Goal: Task Accomplishment & Management: Complete application form

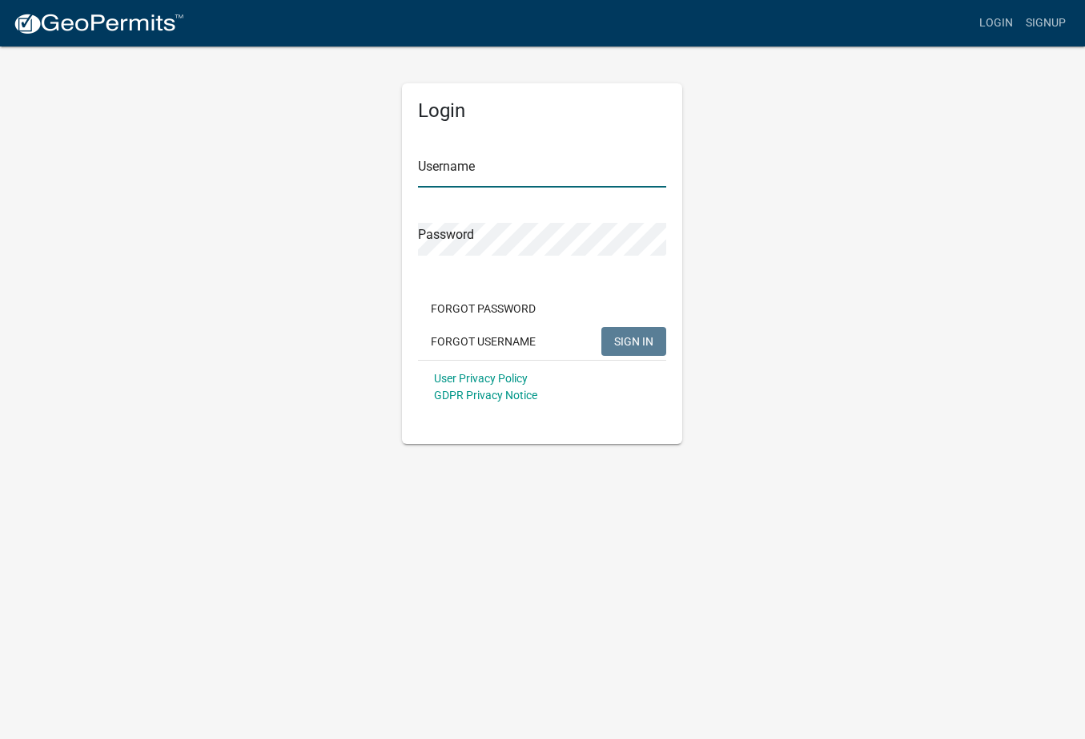
type input "Isusa25"
click at [637, 343] on span "SIGN IN" at bounding box center [633, 340] width 39 height 13
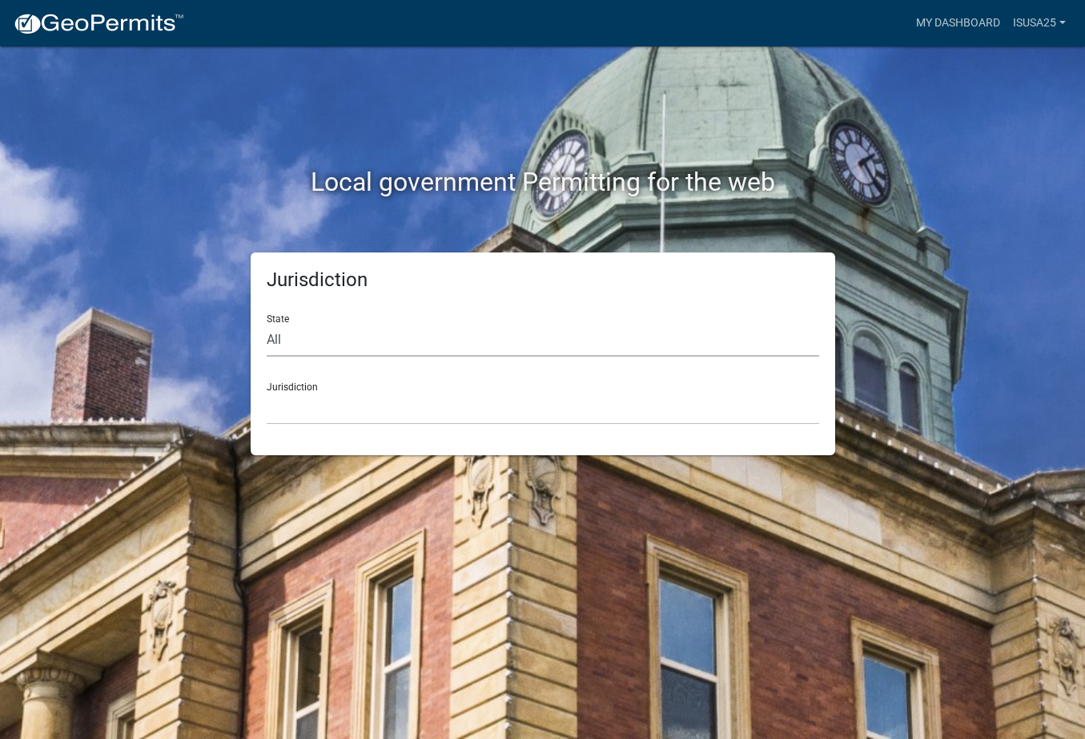
click at [618, 329] on select "All [US_STATE] [US_STATE] [US_STATE] [US_STATE] [US_STATE] [US_STATE] [US_STATE…" at bounding box center [543, 340] width 553 height 33
select select "[US_STATE]"
click at [267, 324] on select "All [US_STATE] [US_STATE] [US_STATE] [US_STATE] [US_STATE] [US_STATE] [US_STATE…" at bounding box center [543, 340] width 553 height 33
click at [338, 396] on select "[GEOGRAPHIC_DATA], [US_STATE][PERSON_NAME][GEOGRAPHIC_DATA], [US_STATE][PERSON_…" at bounding box center [543, 408] width 553 height 33
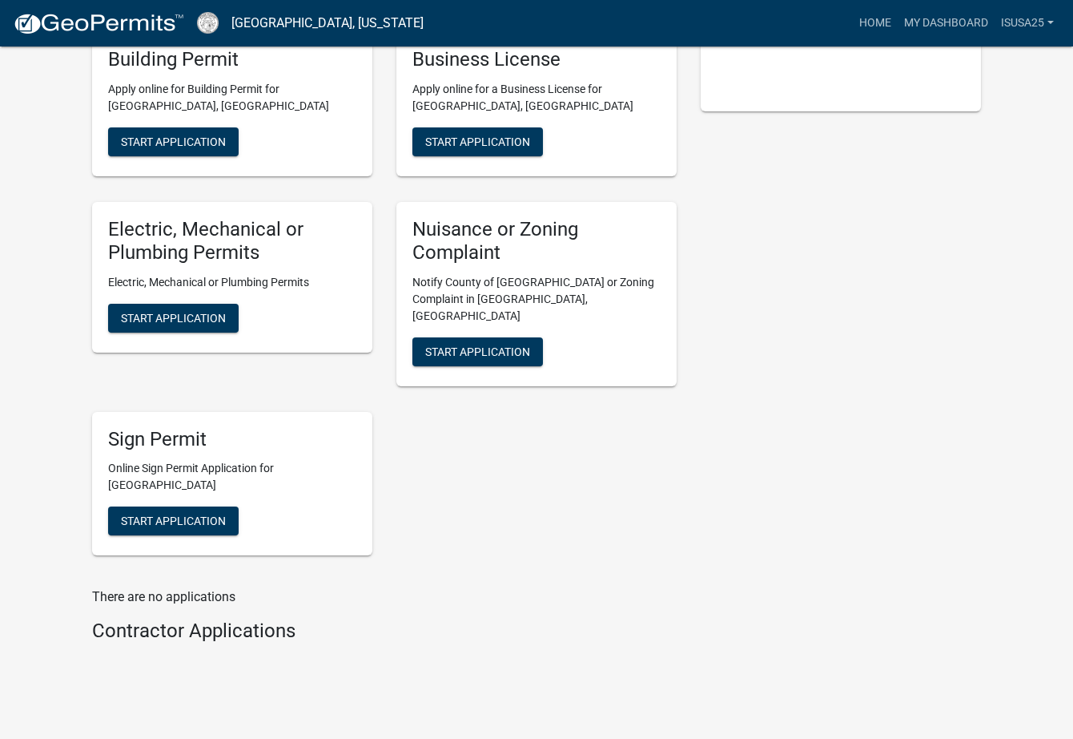
scroll to position [412, 0]
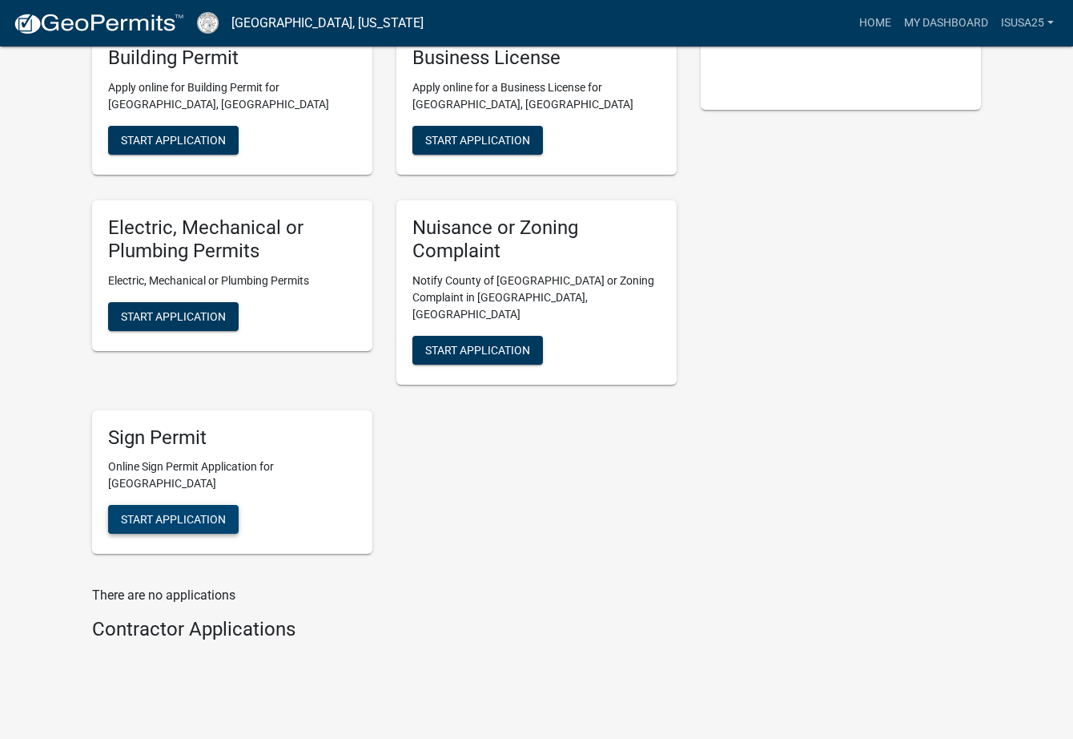
click at [179, 513] on span "Start Application" at bounding box center [173, 519] width 105 height 13
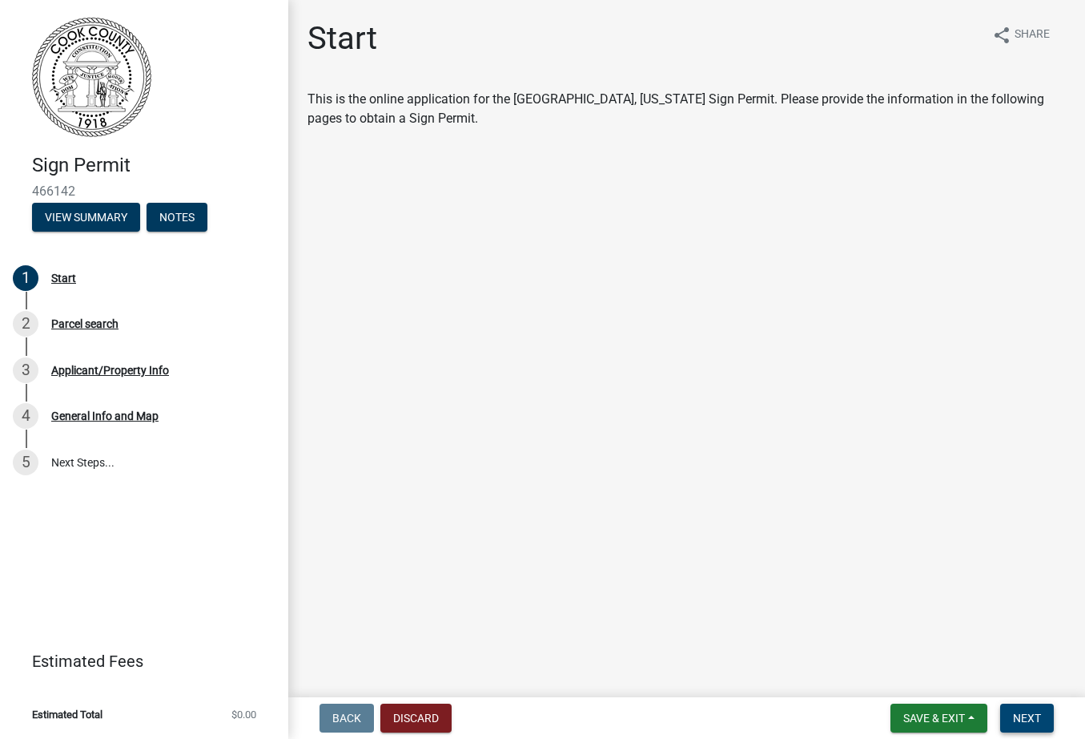
click at [1030, 711] on span "Next" at bounding box center [1027, 717] width 28 height 13
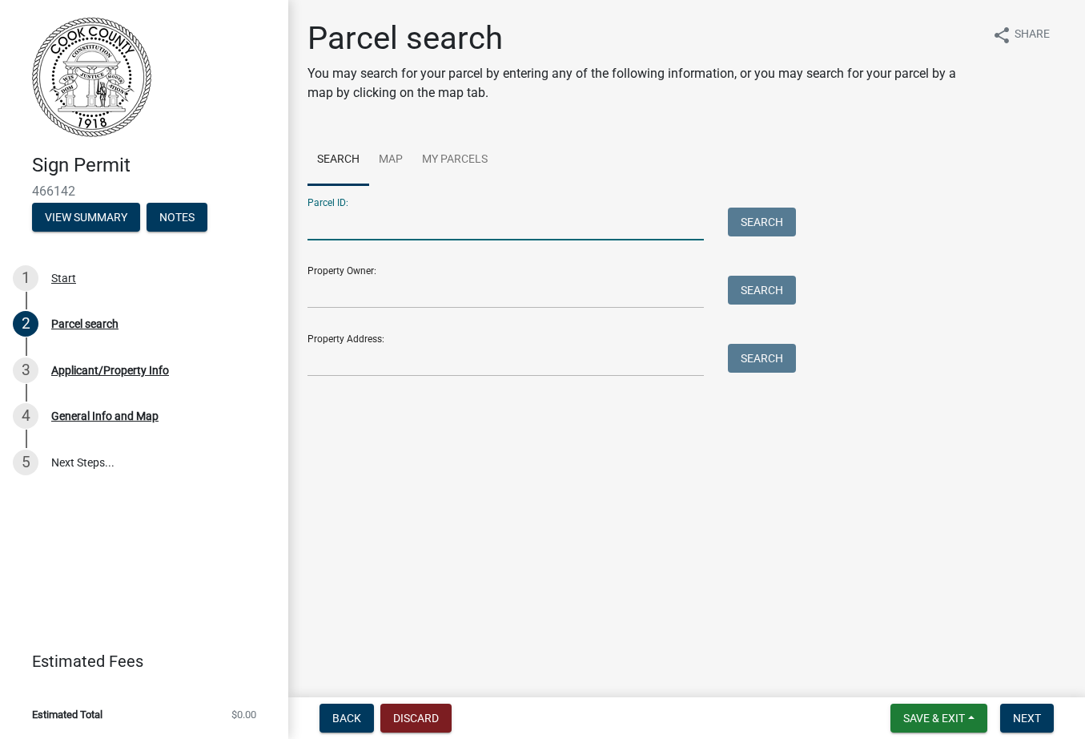
click at [352, 231] on input "Parcel ID:" at bounding box center [506, 223] width 396 height 33
type input "A002034"
click at [762, 223] on button "Search" at bounding box center [762, 221] width 68 height 29
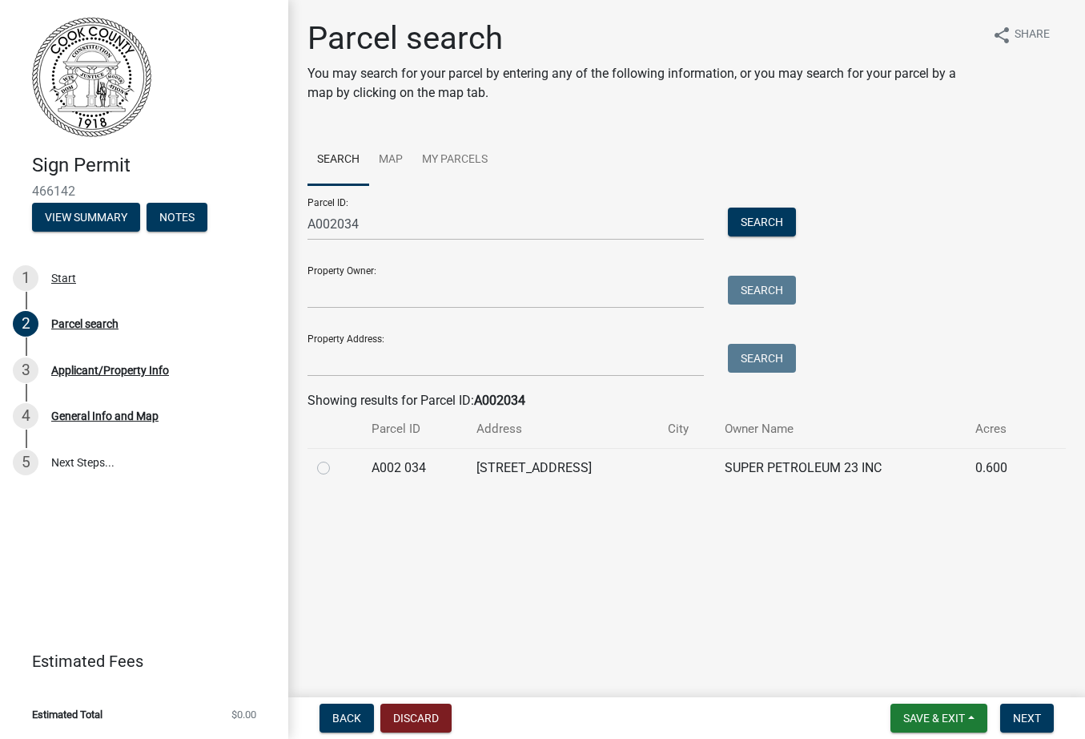
click at [336, 458] on label at bounding box center [336, 458] width 0 height 0
click at [336, 469] on 034 "radio" at bounding box center [341, 463] width 10 height 10
radio 034 "true"
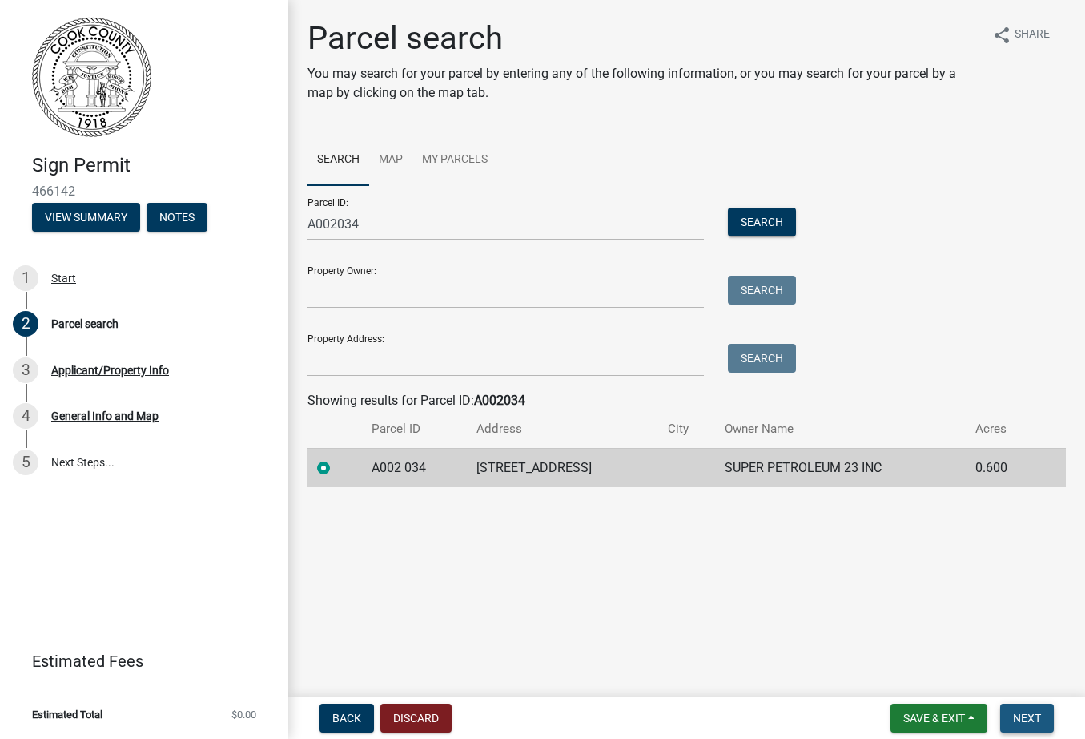
click at [1031, 718] on span "Next" at bounding box center [1027, 717] width 28 height 13
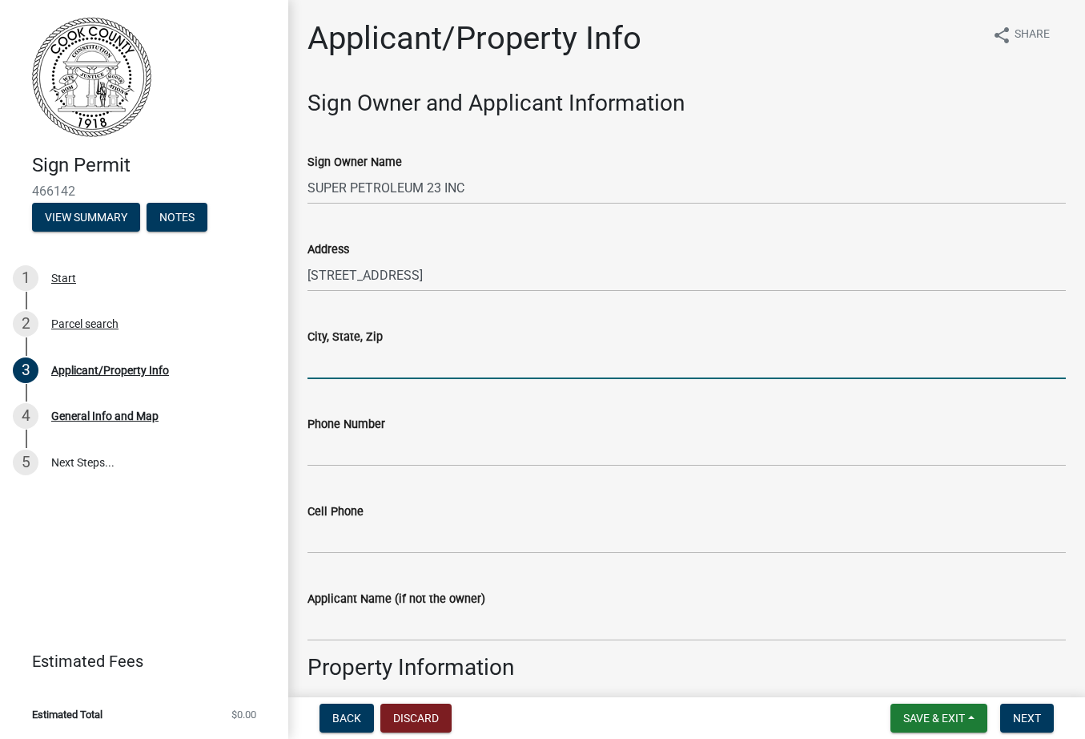
click at [343, 364] on input "City, State, Zip" at bounding box center [687, 362] width 759 height 33
type input "Adel, GA 31620"
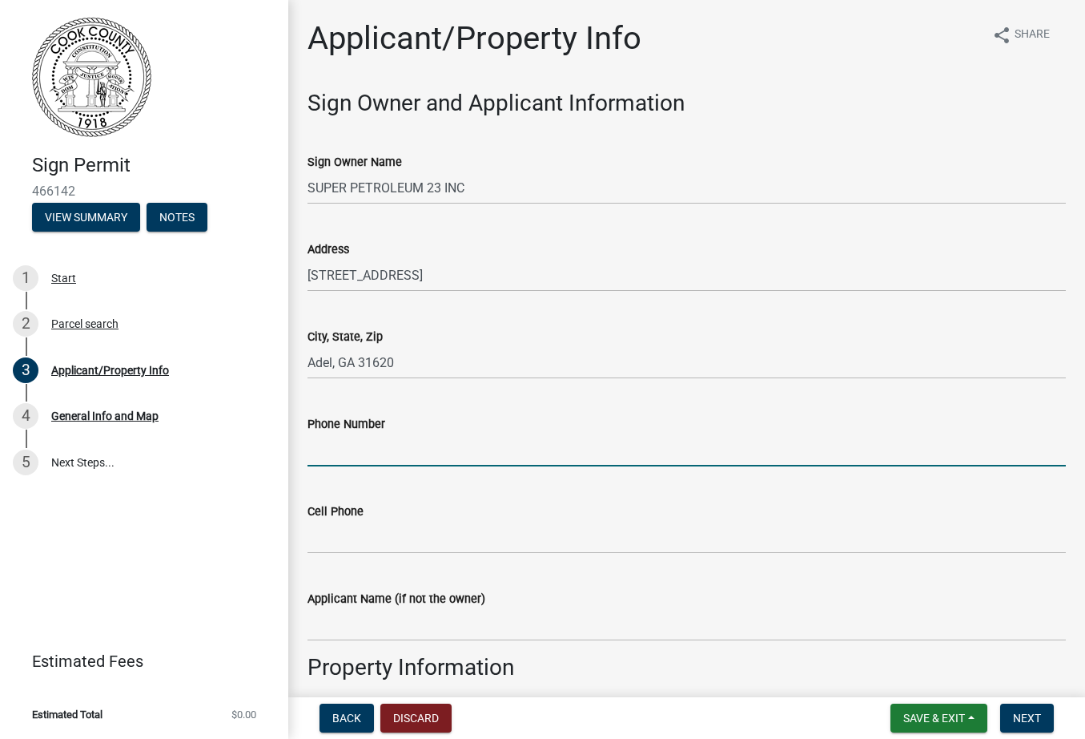
click at [374, 442] on input "Phone Number" at bounding box center [687, 449] width 759 height 33
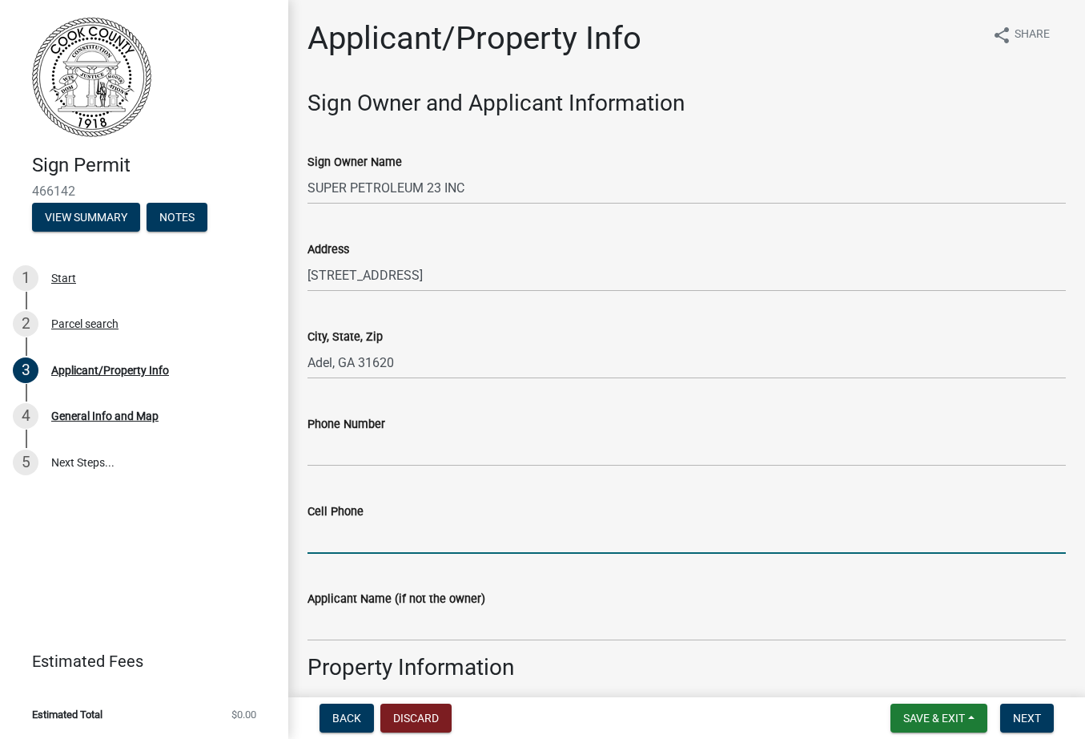
click at [337, 535] on input "Cell Phone" at bounding box center [687, 537] width 759 height 33
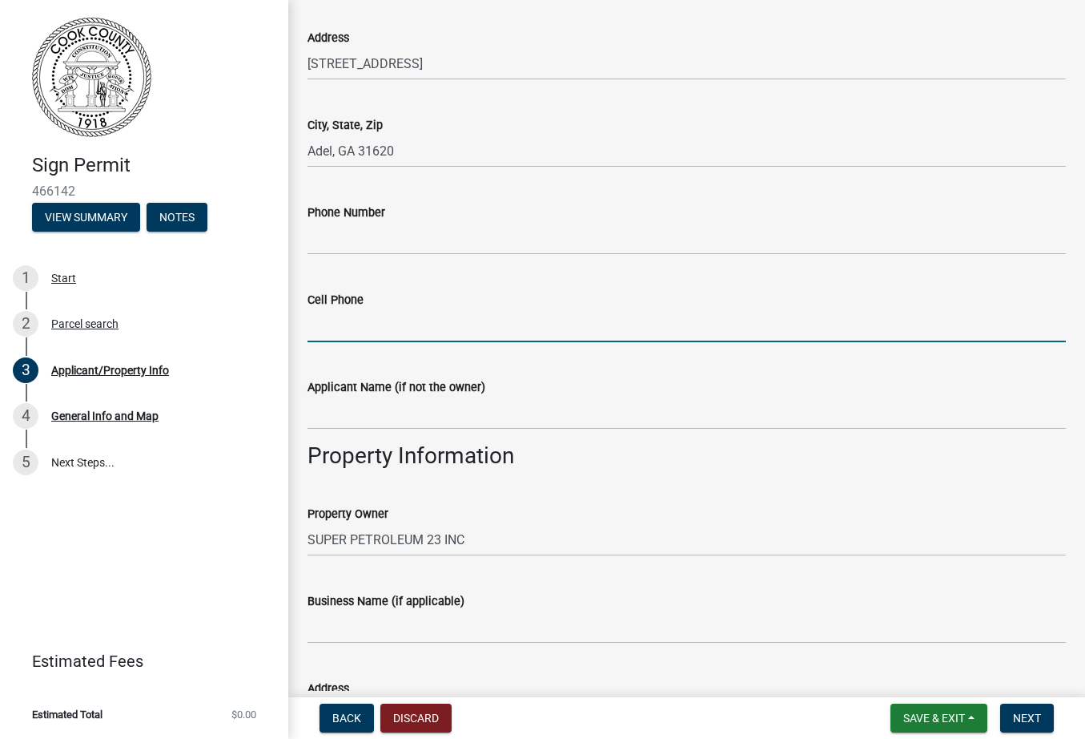
scroll to position [240, 0]
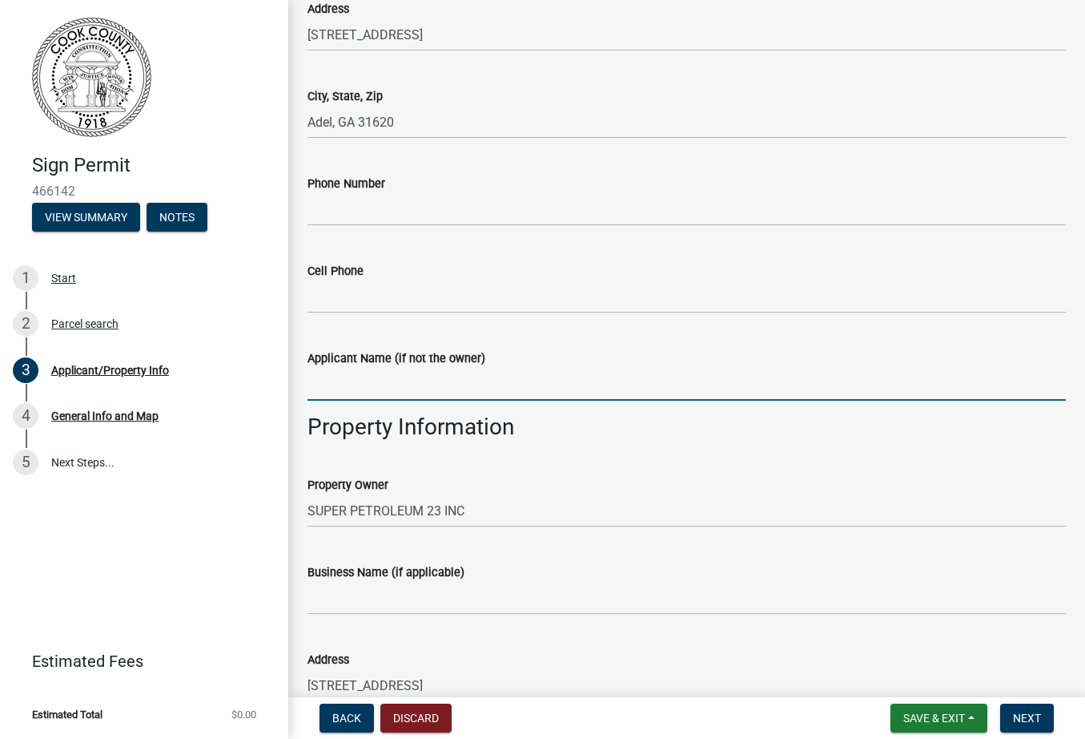
click at [337, 380] on input "Applicant Name (if not the owner)" at bounding box center [687, 384] width 759 height 33
type input "Imaging Solutions [GEOGRAPHIC_DATA] - applicant - [PERSON_NAME]"
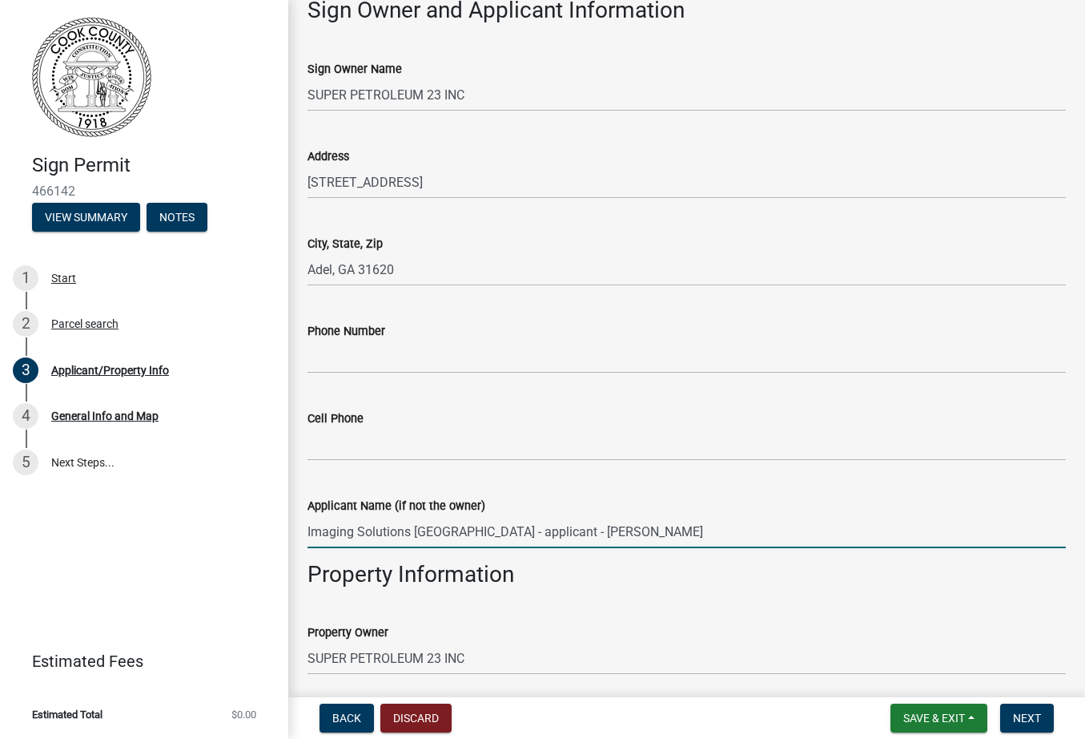
scroll to position [0, 0]
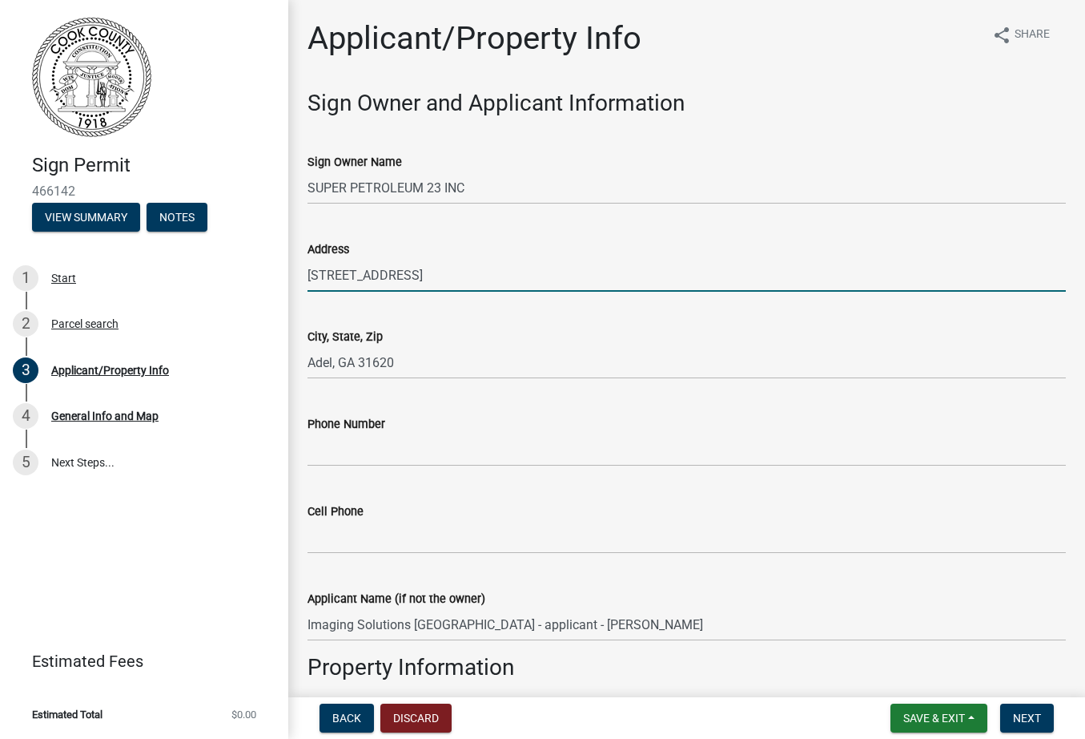
drag, startPoint x: 426, startPoint y: 277, endPoint x: 288, endPoint y: 273, distance: 137.8
type input "[STREET_ADDRESS]"
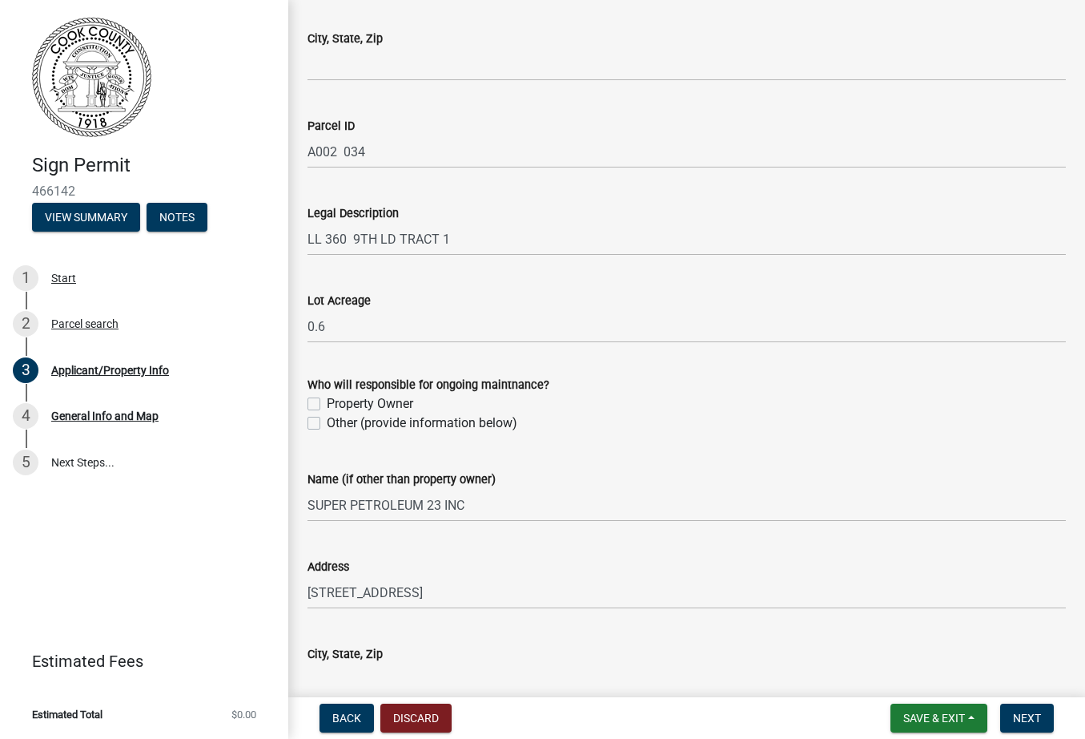
scroll to position [961, 0]
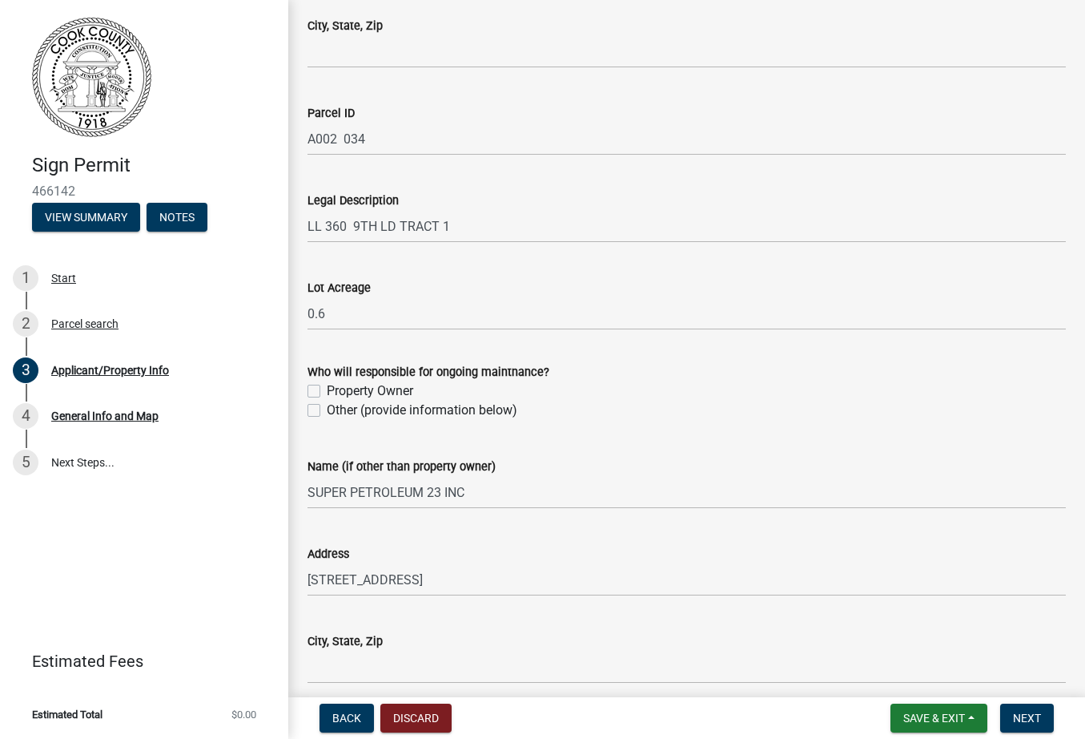
click at [327, 387] on label "Property Owner" at bounding box center [370, 390] width 87 height 19
click at [327, 387] on input "Property Owner" at bounding box center [332, 386] width 10 height 10
checkbox input "true"
checkbox input "false"
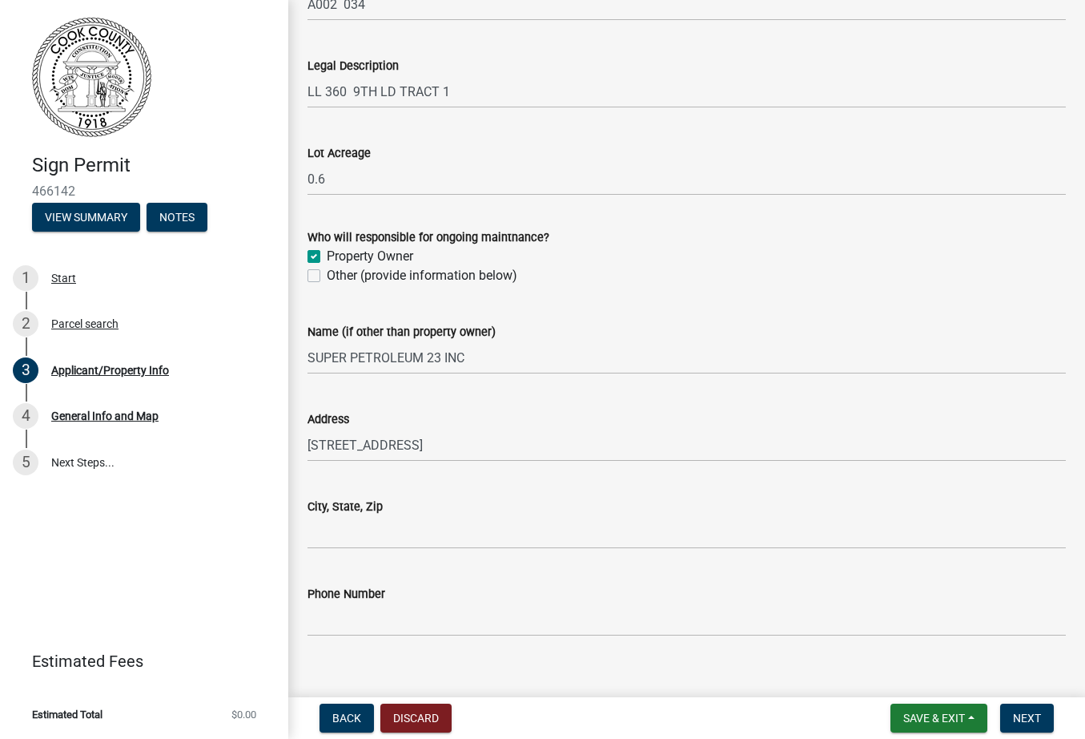
scroll to position [1117, 0]
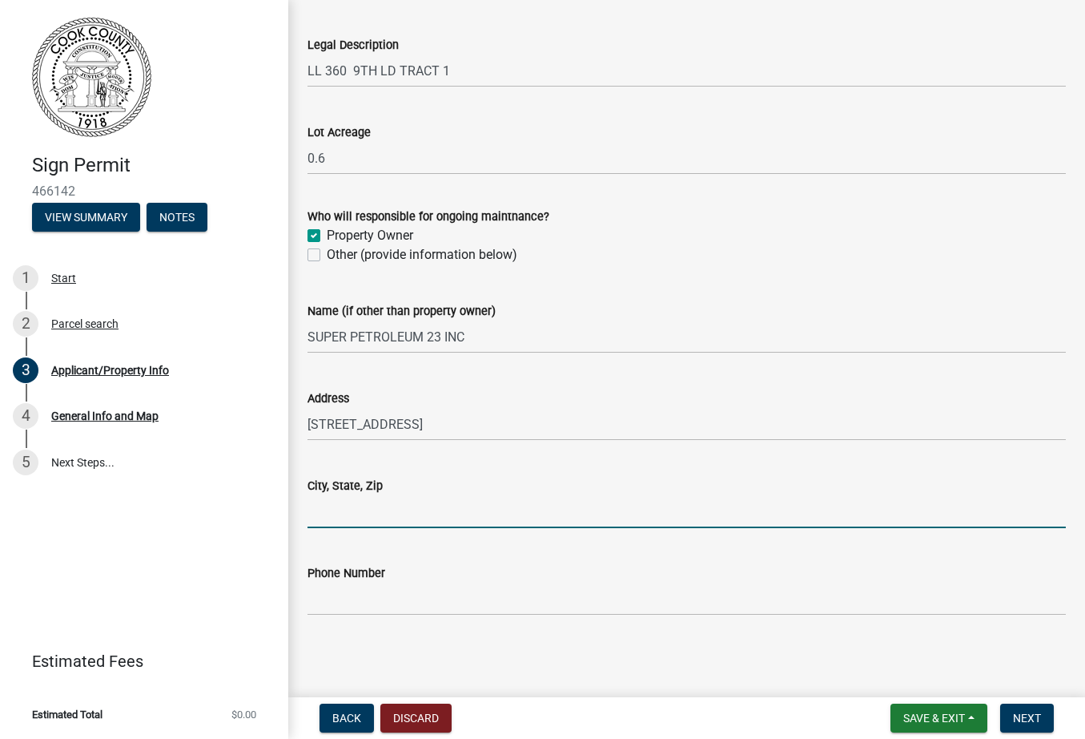
click at [348, 515] on input "City, State, Zip" at bounding box center [687, 511] width 759 height 33
type input "Adel, GA 31620"
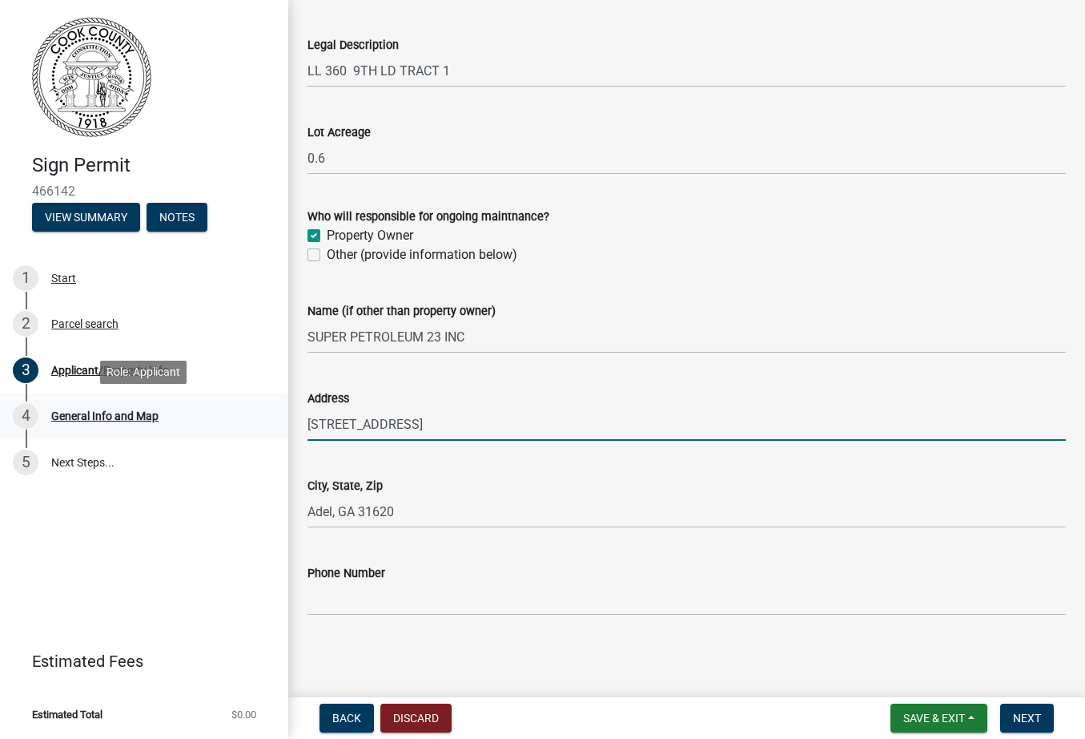
drag, startPoint x: 463, startPoint y: 429, endPoint x: 170, endPoint y: 437, distance: 293.3
click at [170, 437] on div "Sign Permit 466142 View Summary Notes 1 Start 2 Parcel search 3 Applicant/Prope…" at bounding box center [542, 369] width 1085 height 739
type input "[STREET_ADDRESS]"
click at [1028, 714] on span "Next" at bounding box center [1027, 717] width 28 height 13
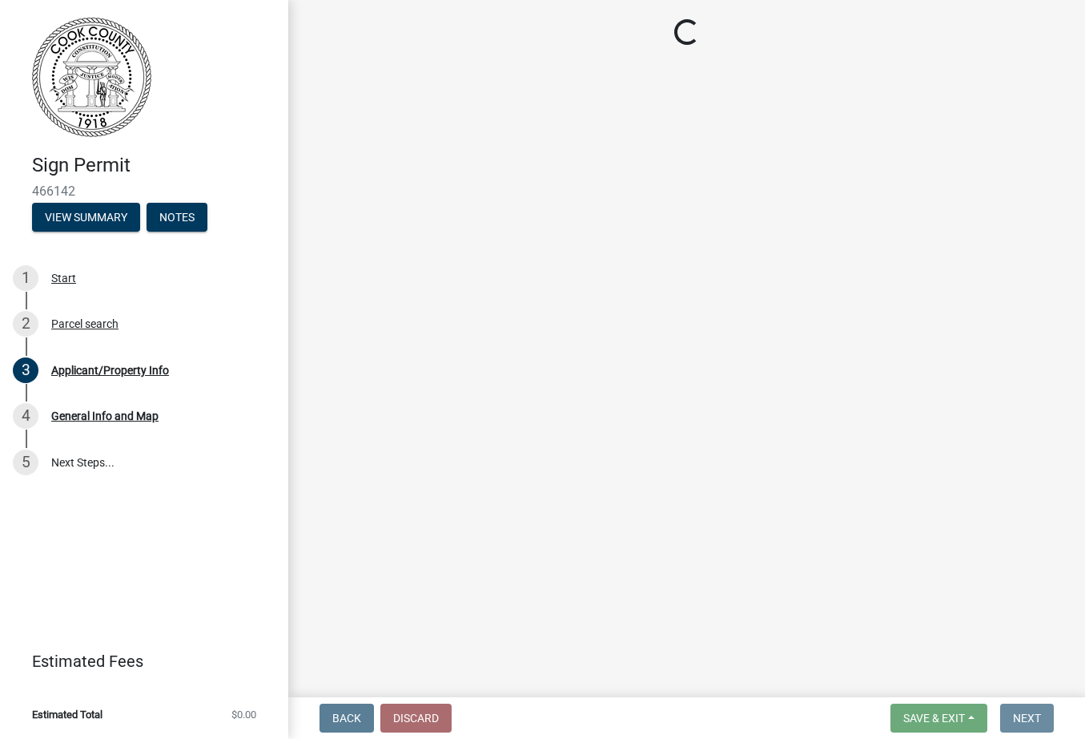
scroll to position [0, 0]
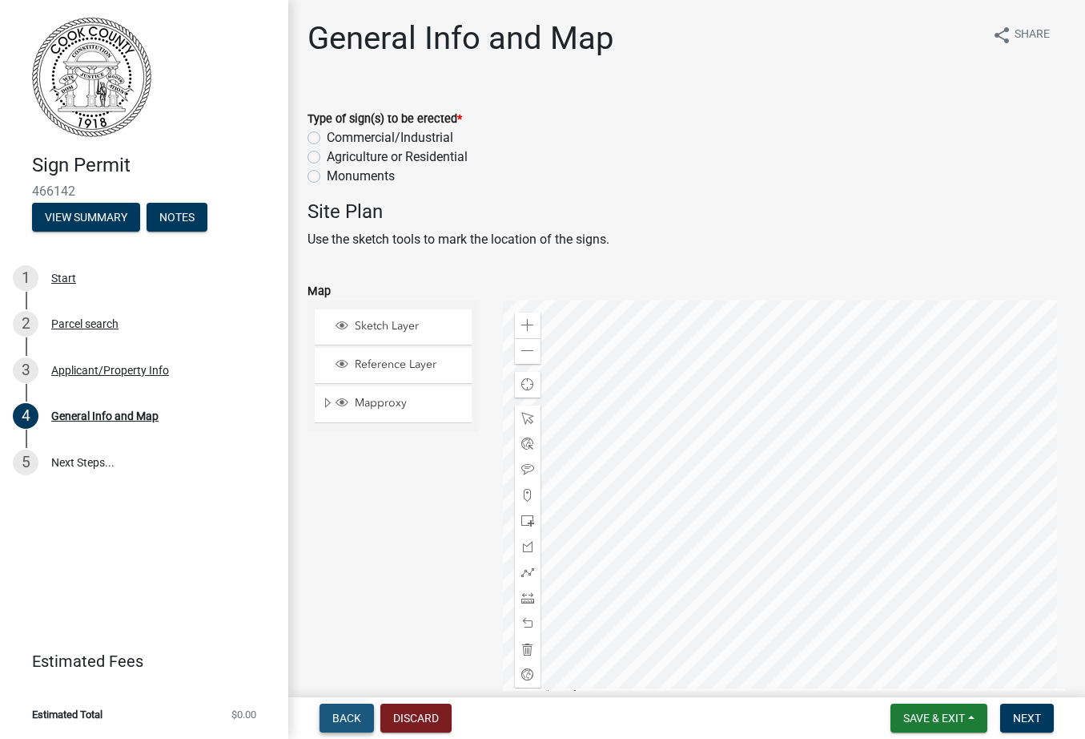
click at [350, 718] on span "Back" at bounding box center [346, 717] width 29 height 13
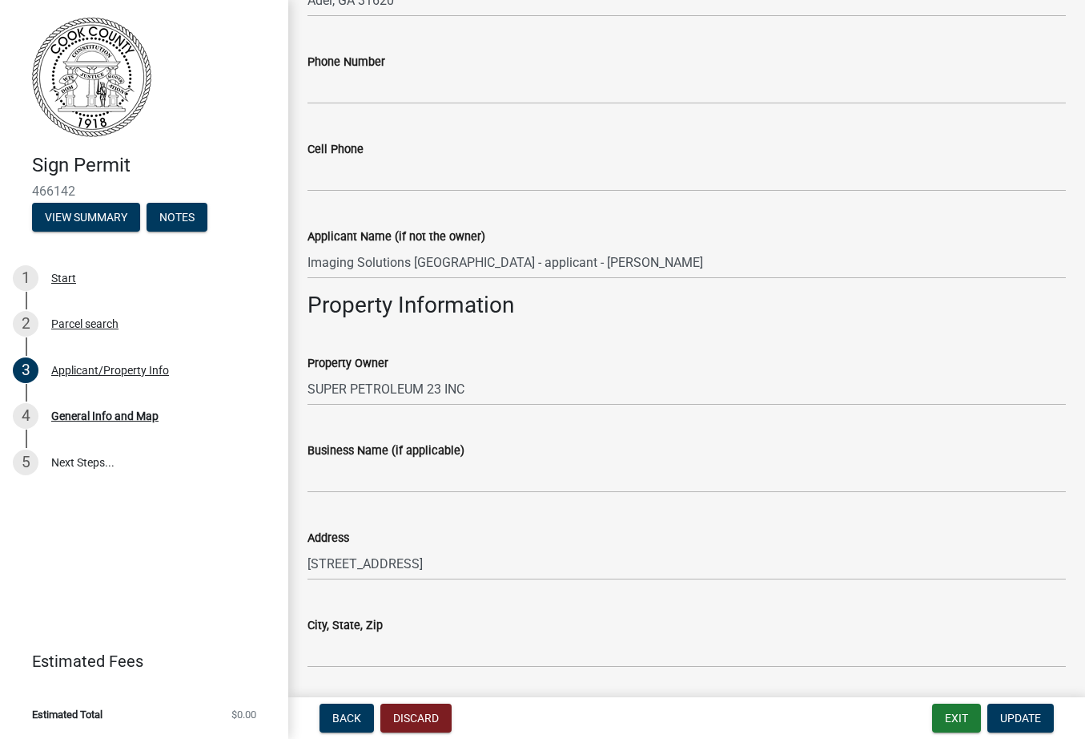
scroll to position [401, 0]
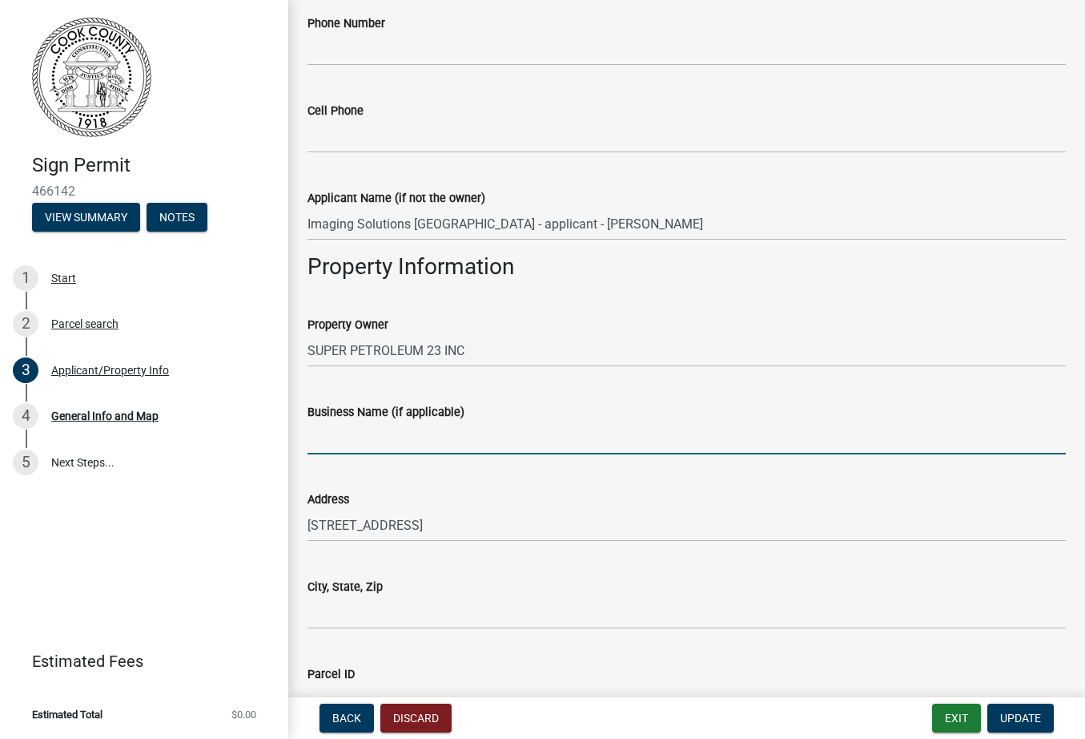
click at [344, 433] on input "Business Name (if applicable)" at bounding box center [687, 437] width 759 height 33
type input "Currently - [GEOGRAPHIC_DATA]"
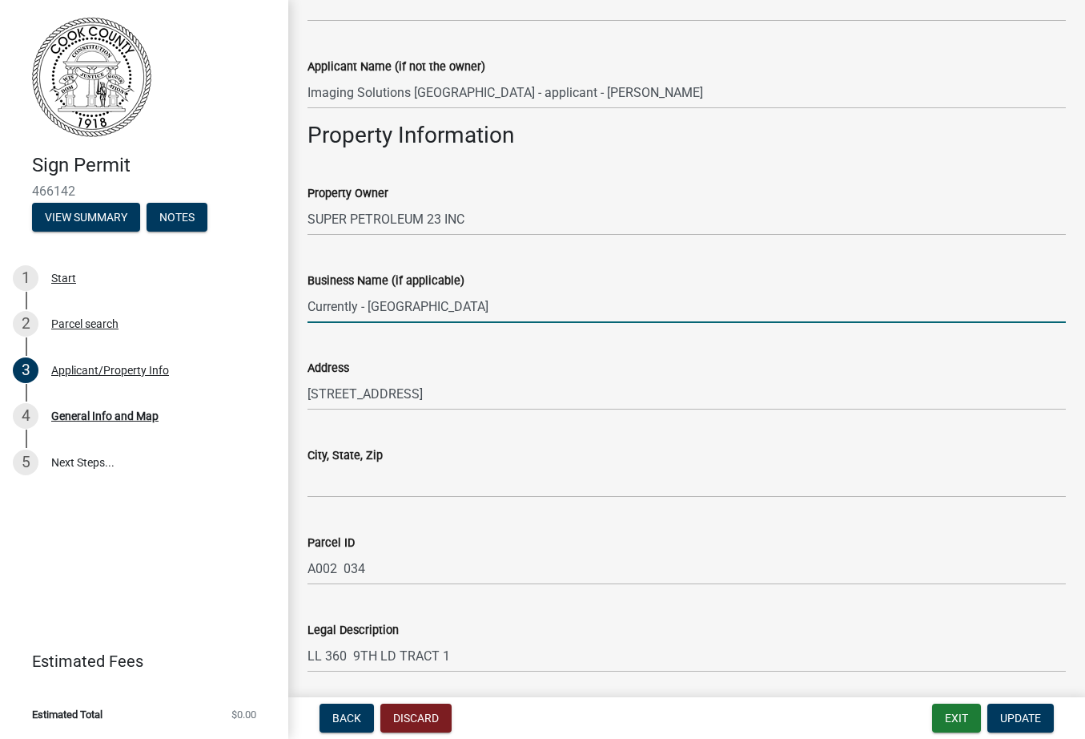
scroll to position [561, 0]
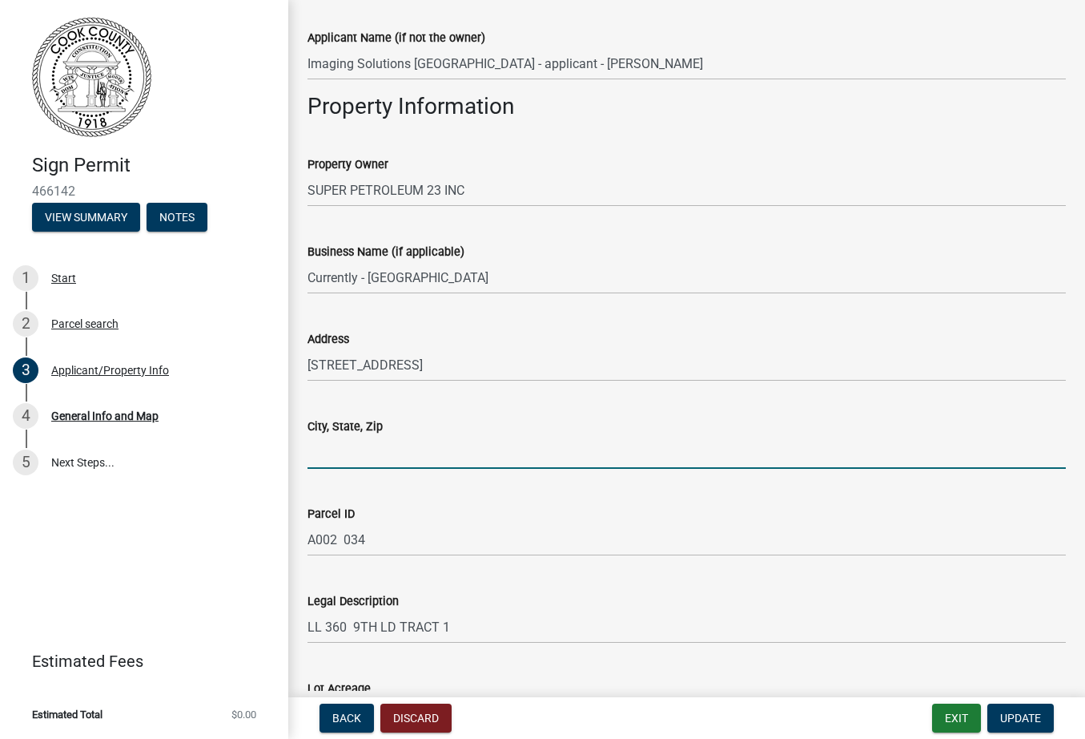
click at [330, 441] on input "City, State, Zip" at bounding box center [687, 452] width 759 height 33
type input "Adel, GA 31620"
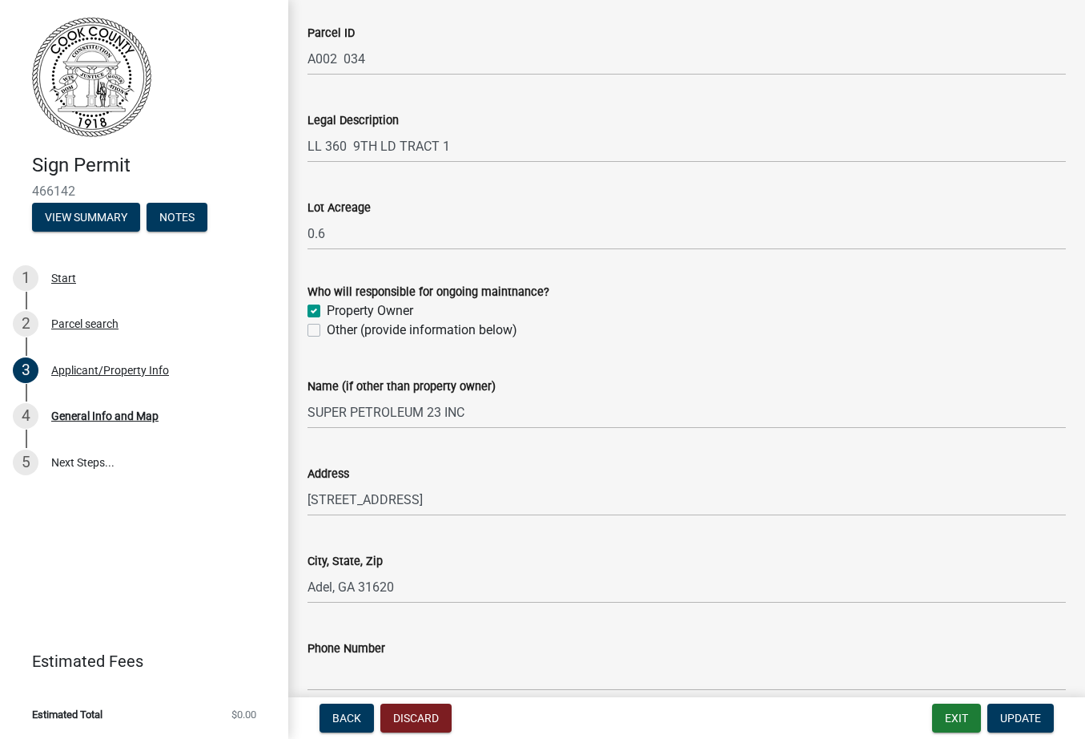
scroll to position [1117, 0]
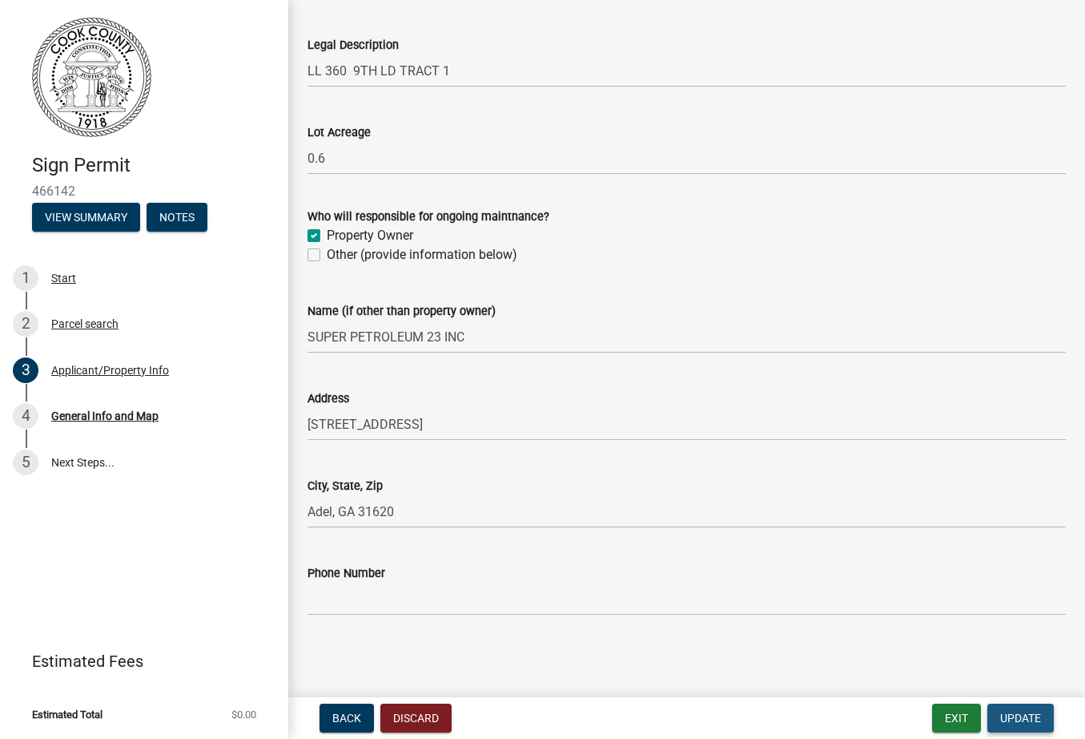
click at [1013, 718] on span "Update" at bounding box center [1020, 717] width 41 height 13
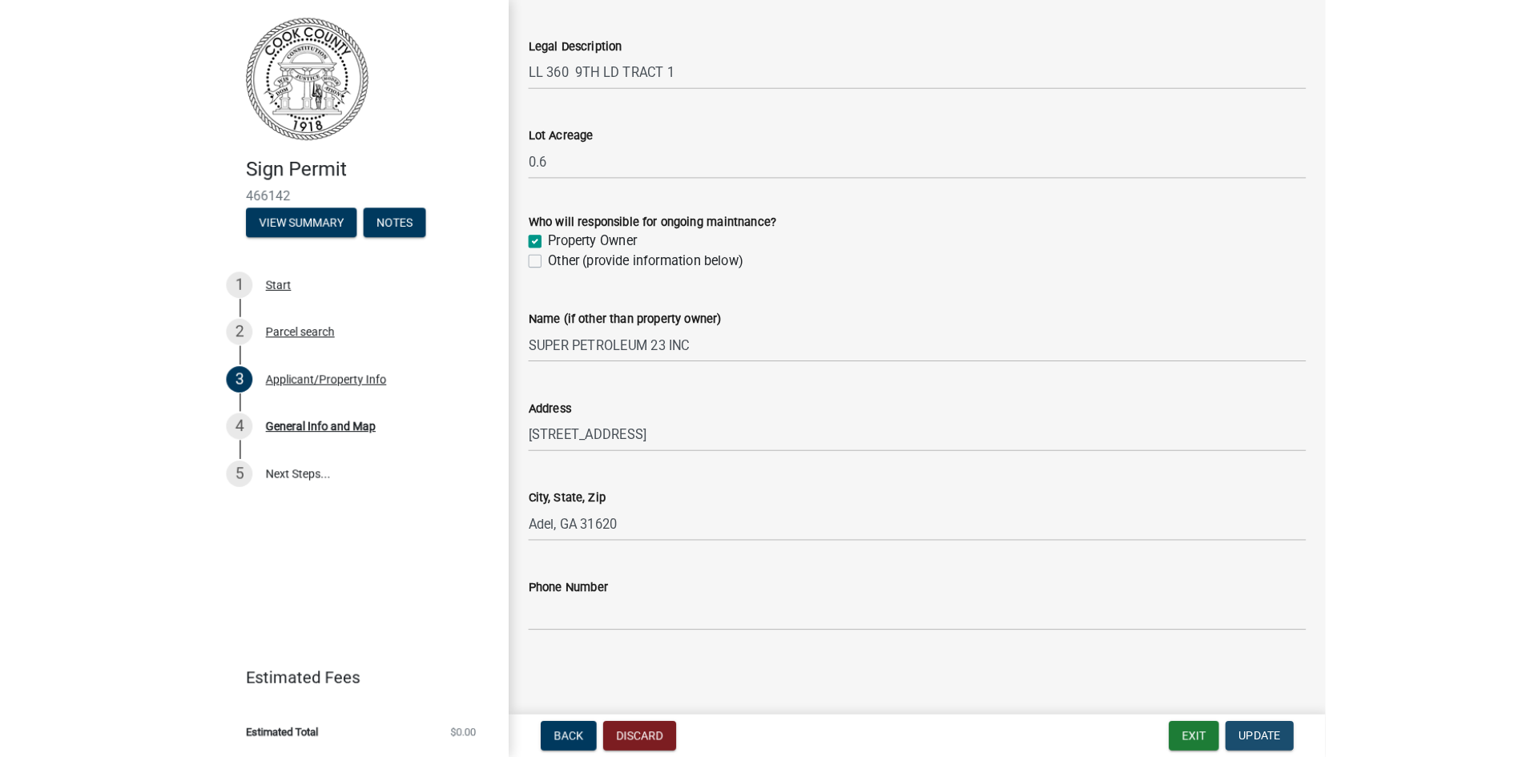
scroll to position [0, 0]
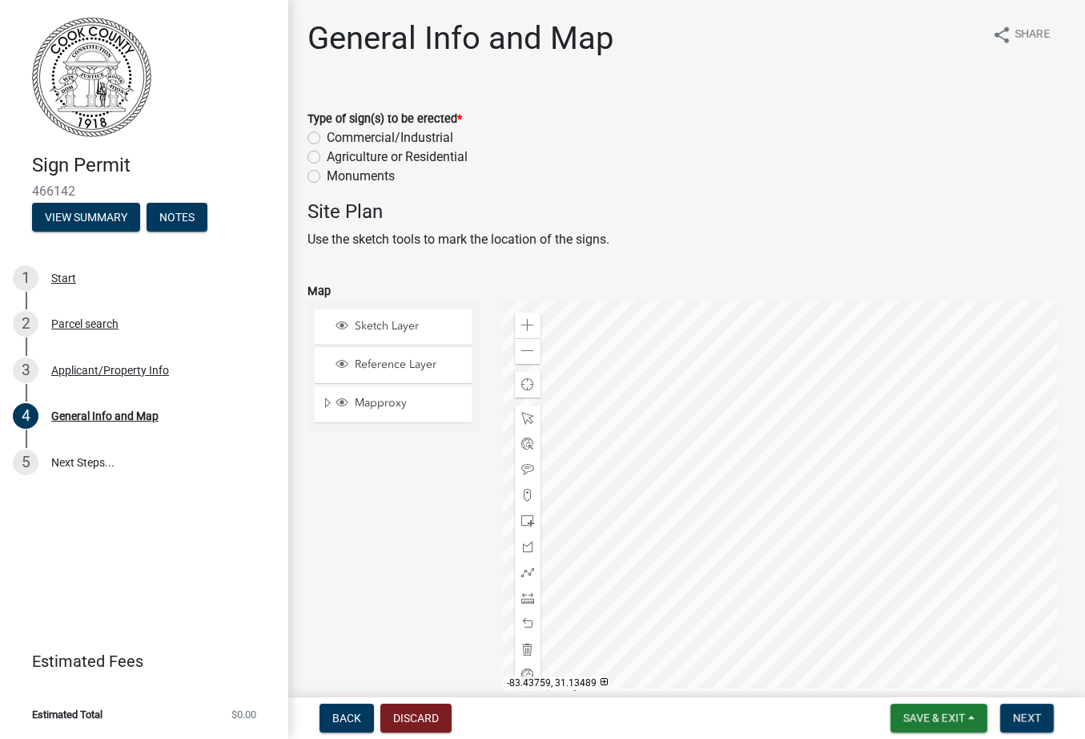
click at [327, 136] on label "Commercial/Industrial" at bounding box center [390, 137] width 127 height 19
click at [327, 136] on input "Commercial/Industrial" at bounding box center [332, 133] width 10 height 10
radio input "true"
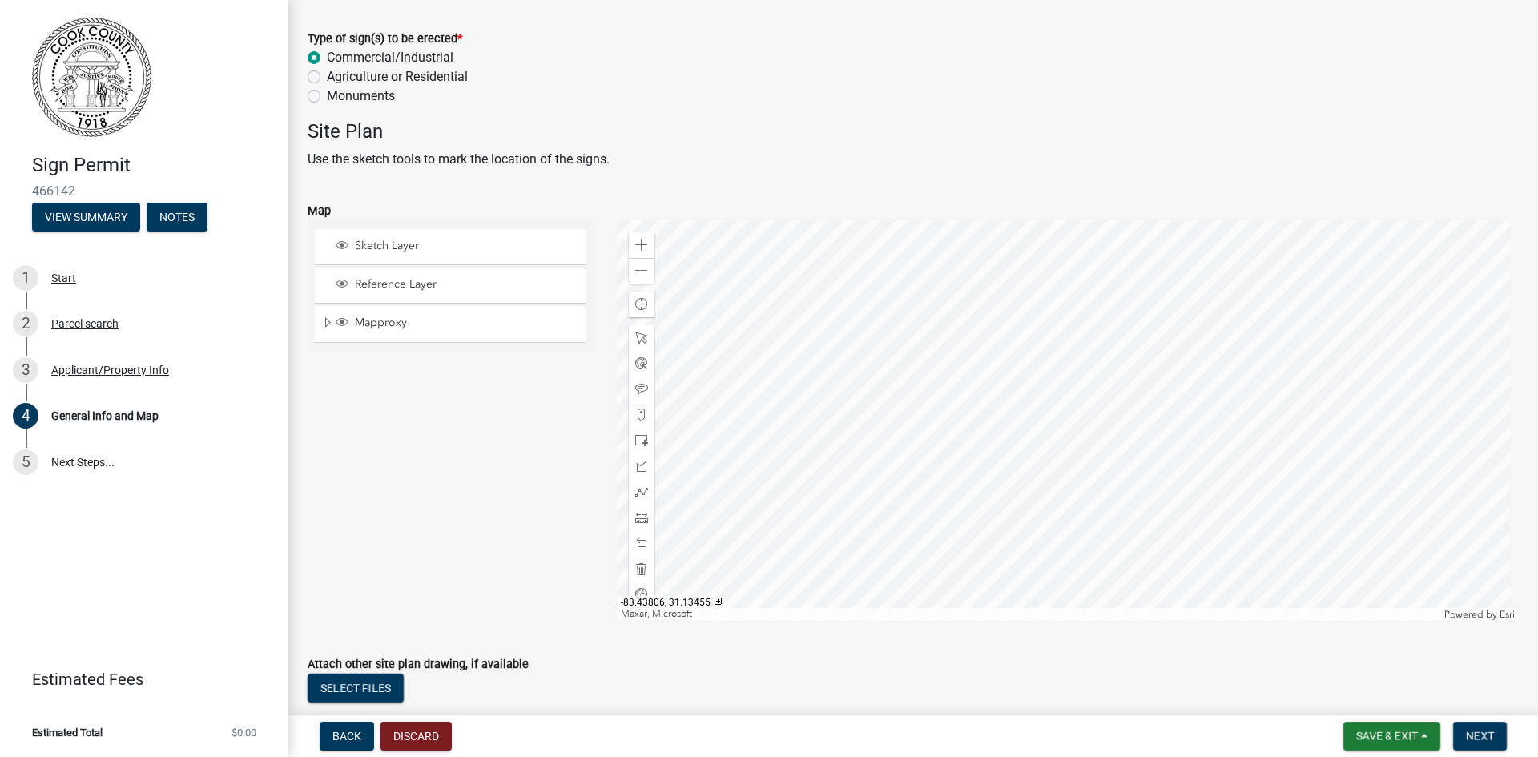
scroll to position [160, 0]
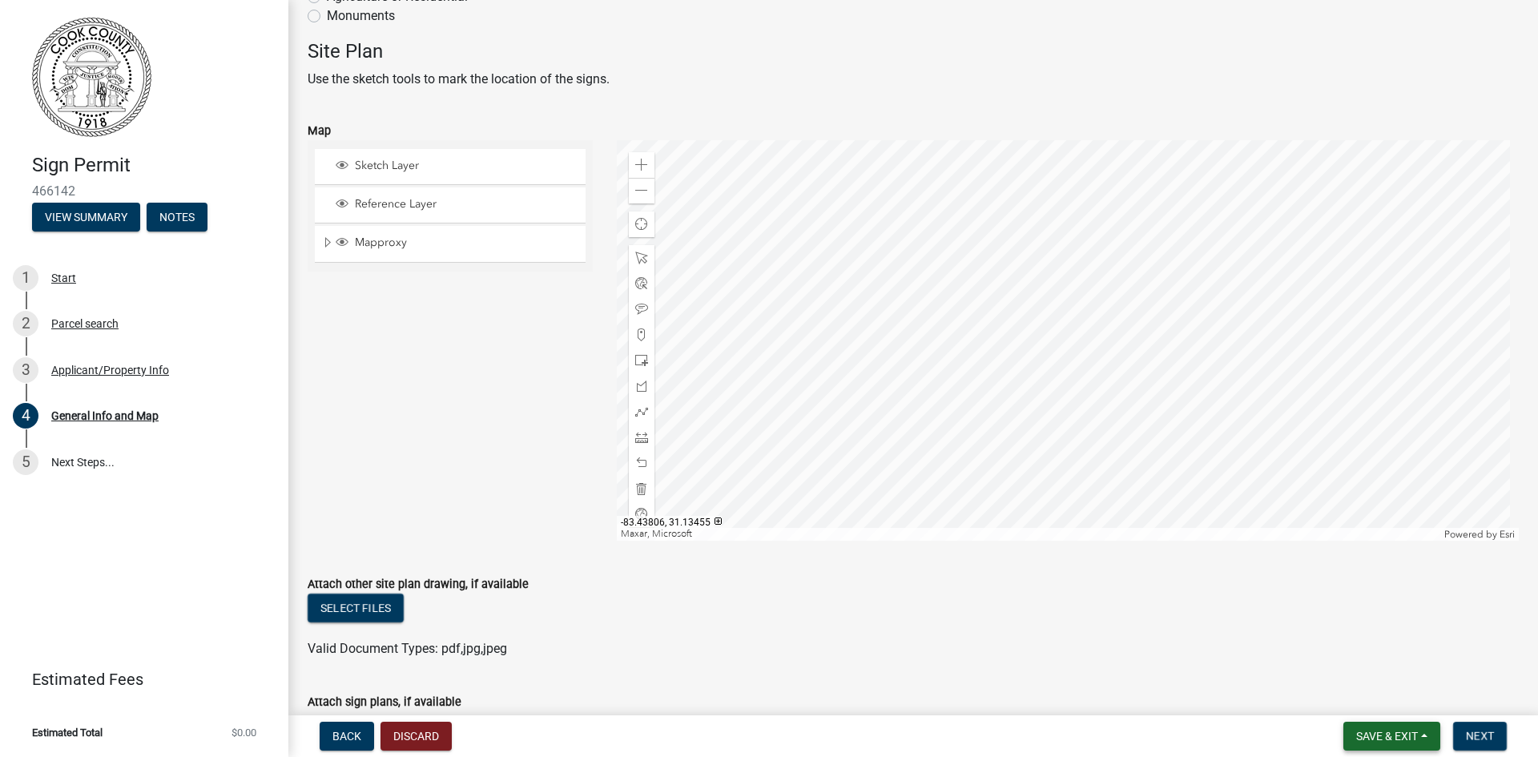
click at [1085, 731] on span "Save & Exit" at bounding box center [1387, 736] width 62 height 13
click at [1085, 693] on button "Save & Exit" at bounding box center [1376, 694] width 128 height 38
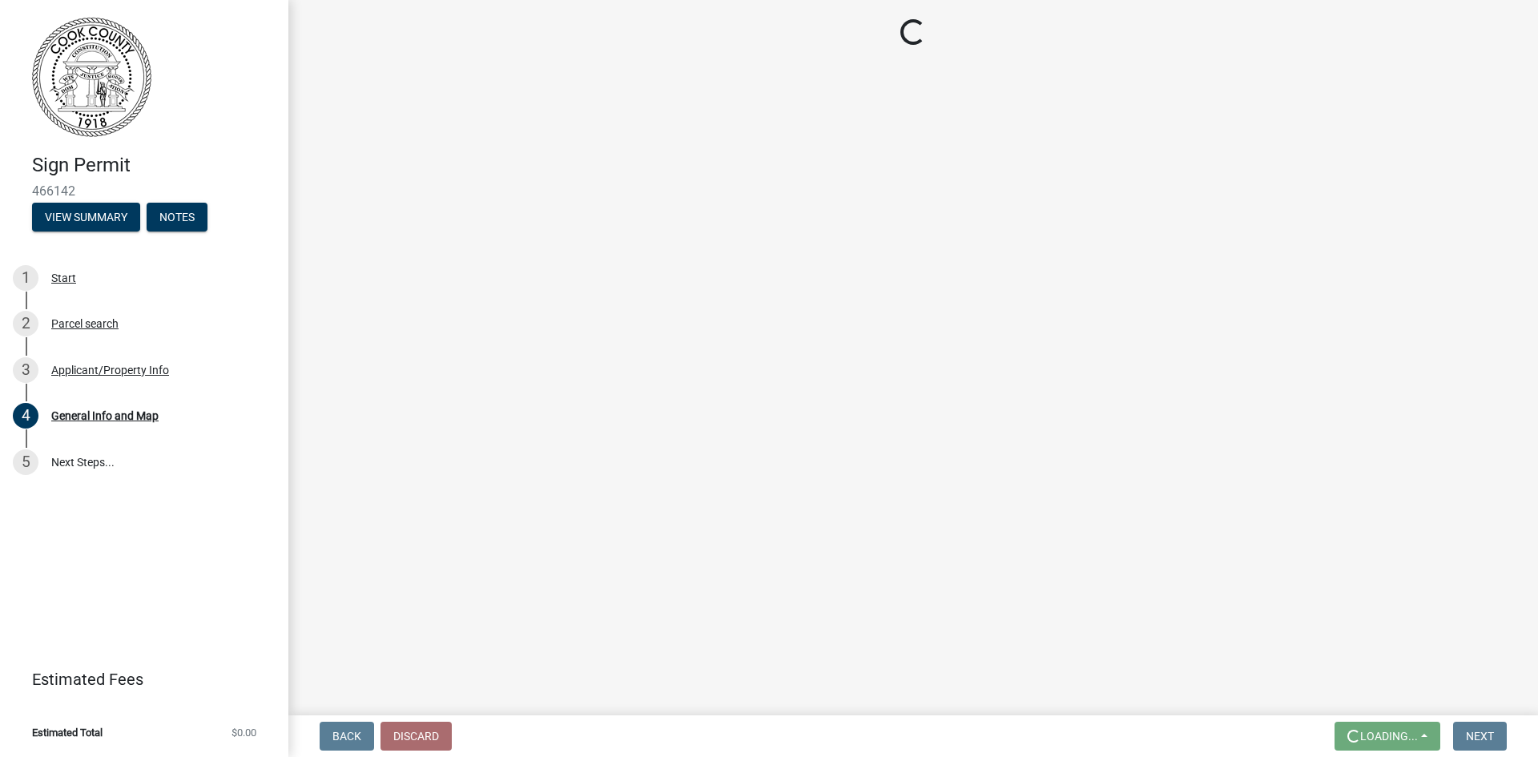
scroll to position [0, 0]
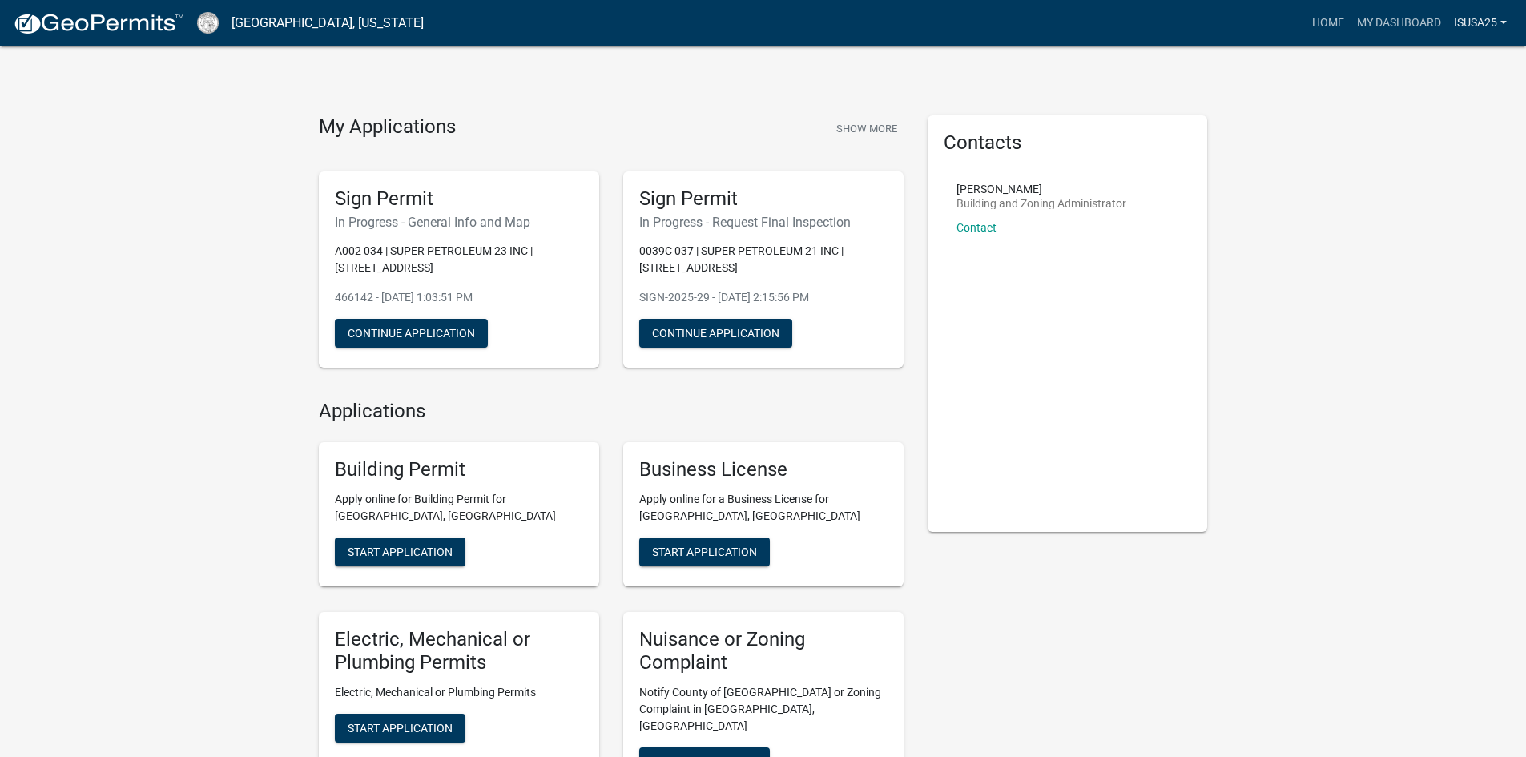
click at [1085, 21] on link "Isusa25" at bounding box center [1480, 23] width 66 height 30
click at [1085, 117] on link "Logout" at bounding box center [1449, 118] width 128 height 38
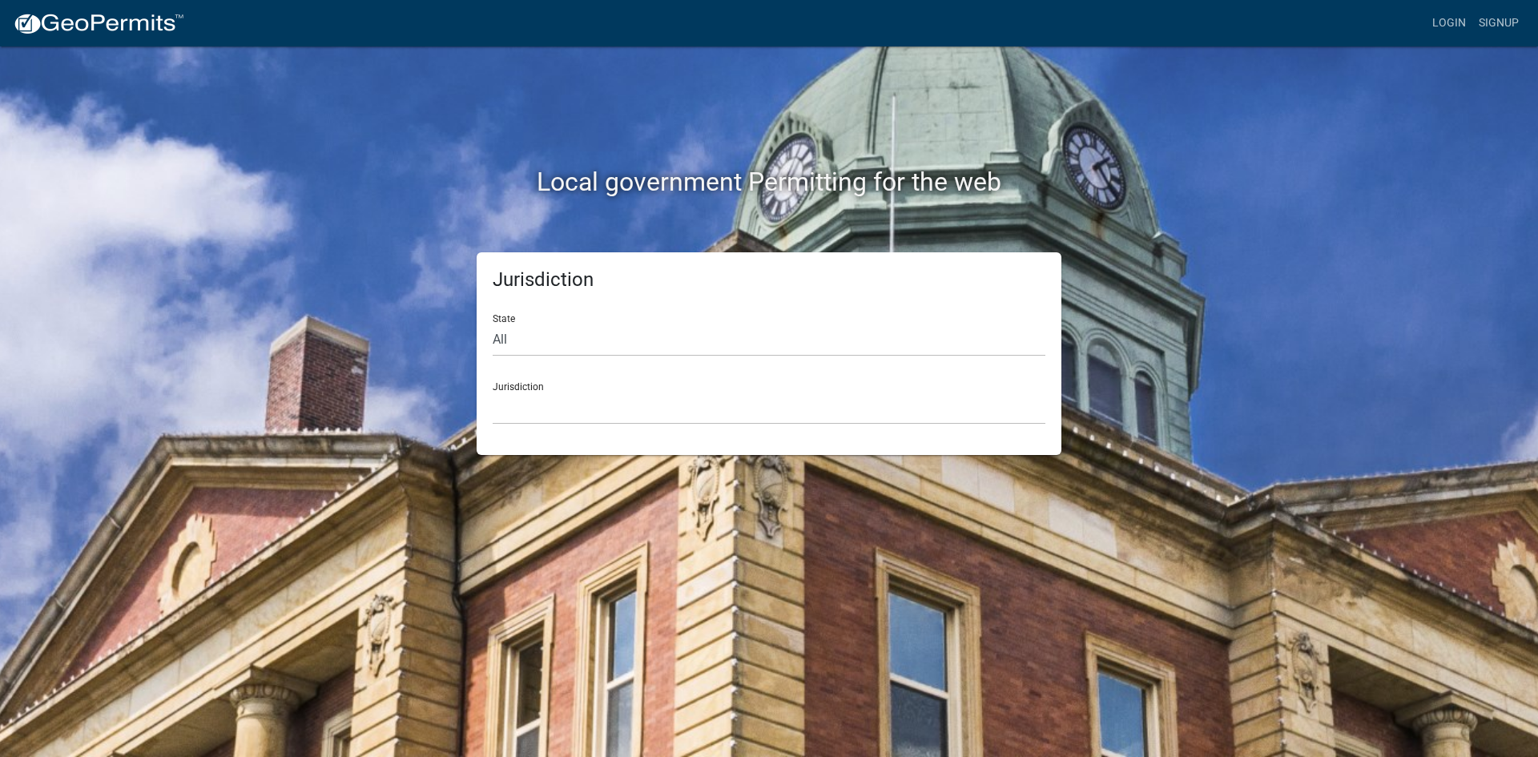
click at [1085, 152] on div "Local government Permitting for the web" at bounding box center [768, 148] width 913 height 205
